Goal: Task Accomplishment & Management: Manage account settings

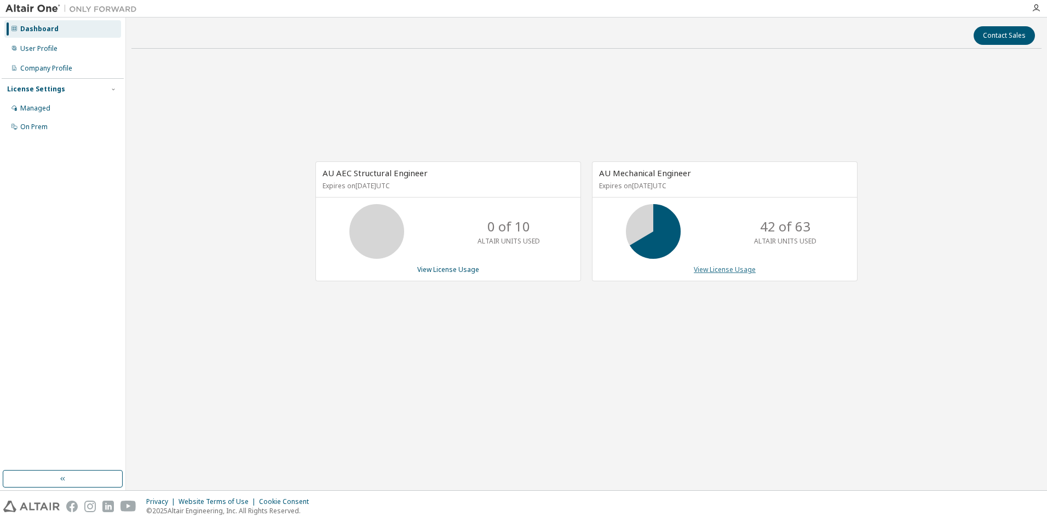
click at [726, 268] on link "View License Usage" at bounding box center [725, 269] width 62 height 9
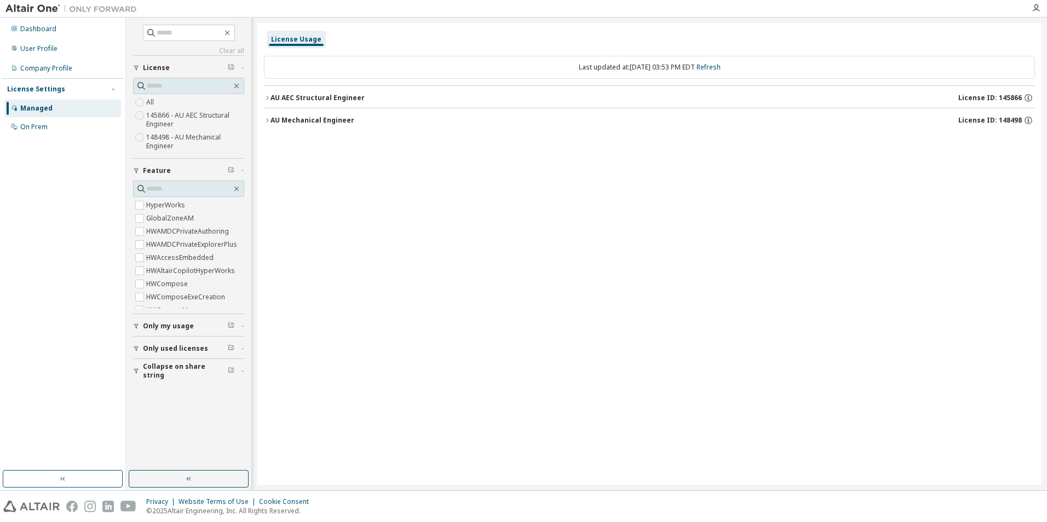
click at [334, 114] on button "AU Mechanical Engineer License ID: 148498" at bounding box center [649, 120] width 771 height 24
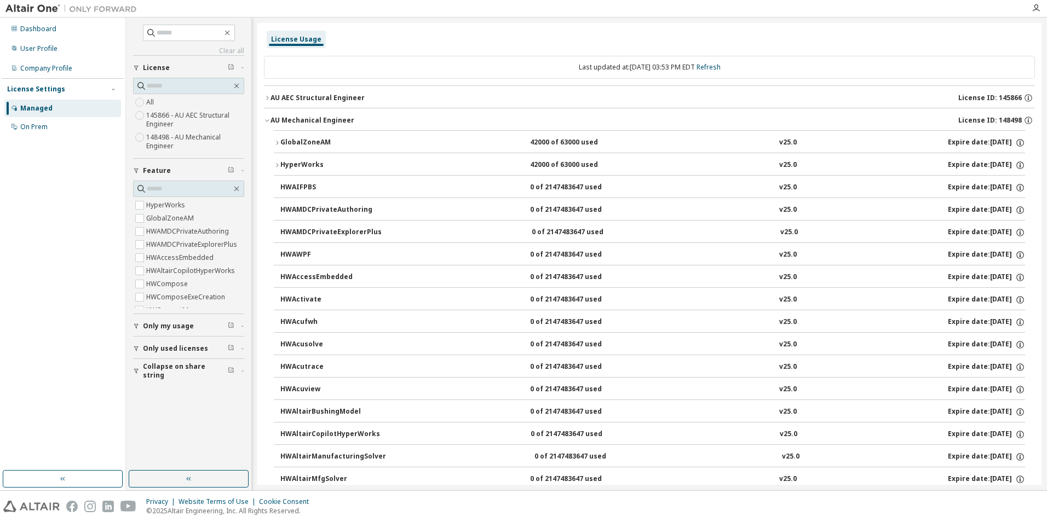
click at [283, 165] on div "HyperWorks" at bounding box center [329, 165] width 99 height 10
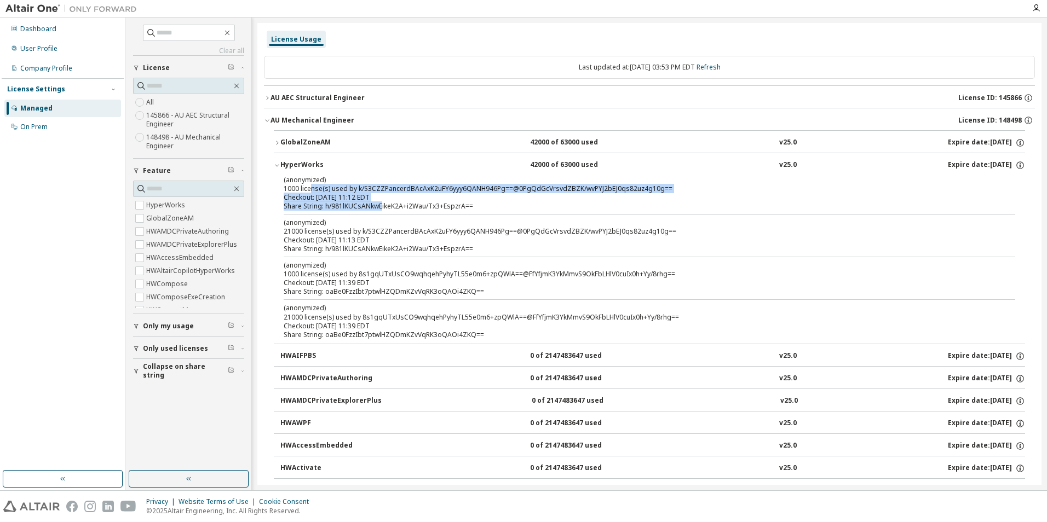
drag, startPoint x: 309, startPoint y: 184, endPoint x: 382, endPoint y: 210, distance: 77.4
click at [382, 210] on div "(anonymized) 1000 license(s) used by k/S3CZZPancerdBAcAxK2uFY6yyy6QANH946Pg==@0…" at bounding box center [636, 193] width 705 height 36
click at [382, 210] on div "Share String: h/981lKUCsANkwEikeK2A+i2Wau/Tx3+EspzrA==" at bounding box center [636, 206] width 705 height 9
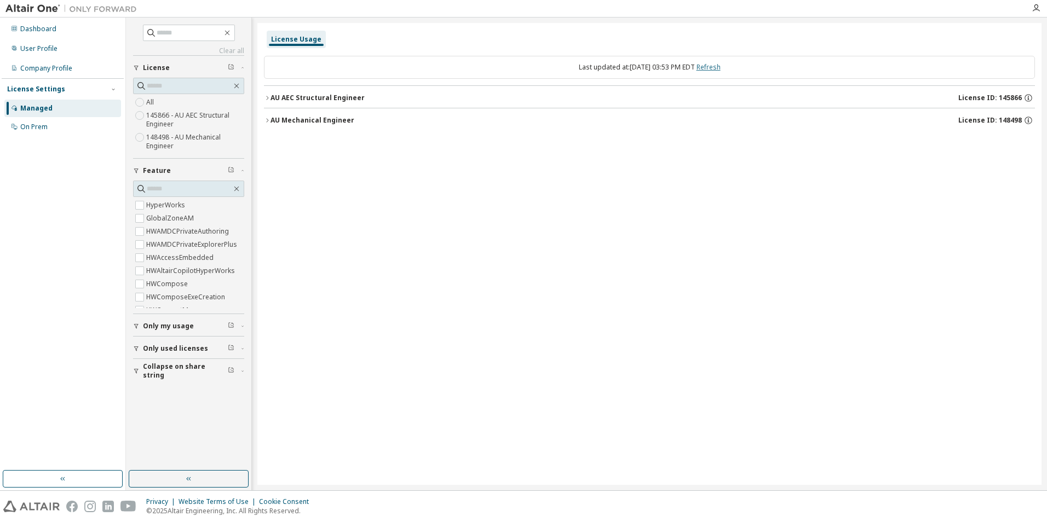
click at [716, 67] on link "Refresh" at bounding box center [709, 66] width 24 height 9
click at [387, 328] on div "License Usage Last updated at: [DATE] 03:53 PM EDT Refresh AU AEC Structural En…" at bounding box center [649, 254] width 784 height 462
click at [44, 52] on div "User Profile" at bounding box center [38, 48] width 37 height 9
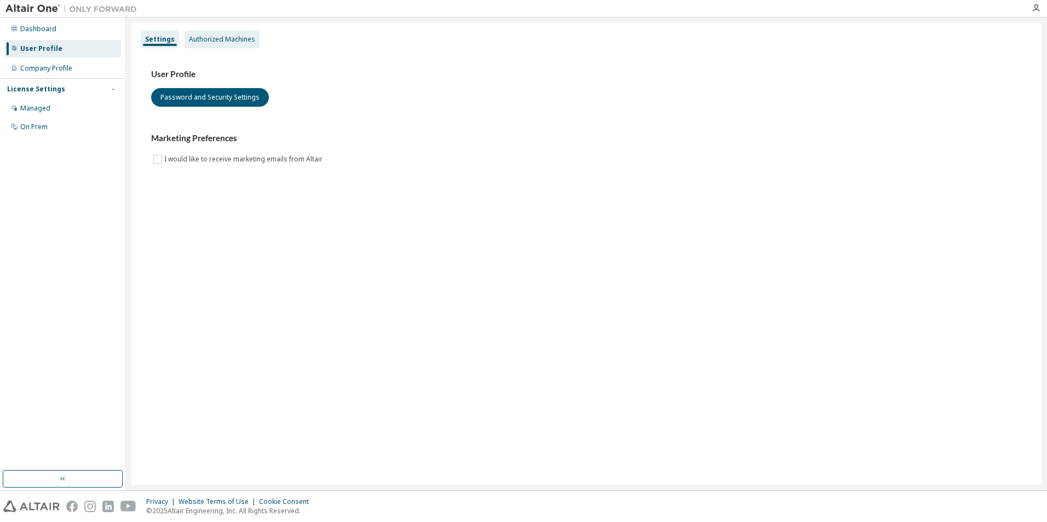
click at [222, 40] on div "Authorized Machines" at bounding box center [222, 39] width 66 height 9
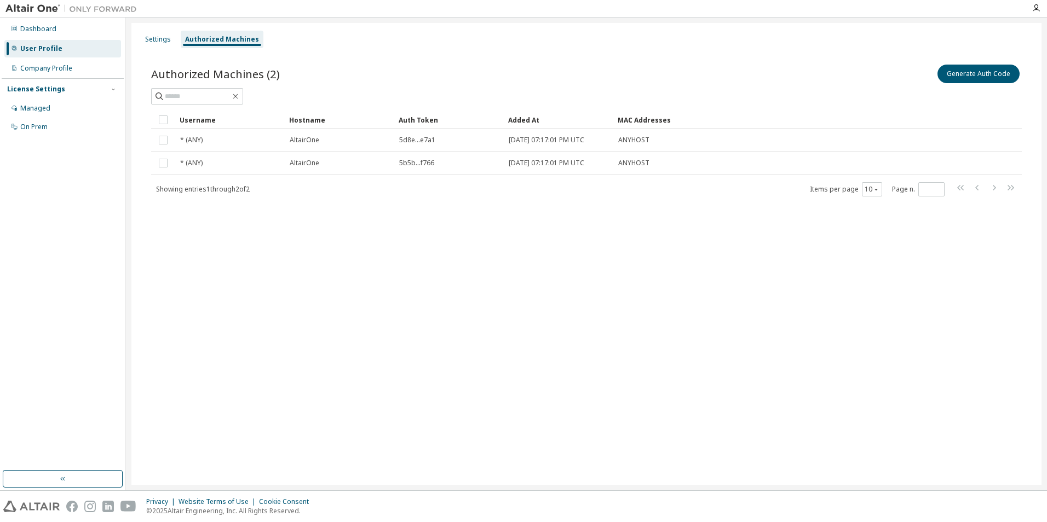
click at [232, 232] on div "Settings Authorized Machines Authorized Machines (2) Generate Auth Code Clear L…" at bounding box center [586, 254] width 910 height 462
click at [399, 270] on div "Settings Authorized Machines Authorized Machines (2) Generate Auth Code Clear L…" at bounding box center [586, 254] width 910 height 462
click at [1010, 327] on div "Settings Authorized Machines Authorized Machines (2) Generate Auth Code Clear L…" at bounding box center [586, 254] width 910 height 462
click at [999, 74] on button "Generate Auth Code" at bounding box center [978, 74] width 82 height 19
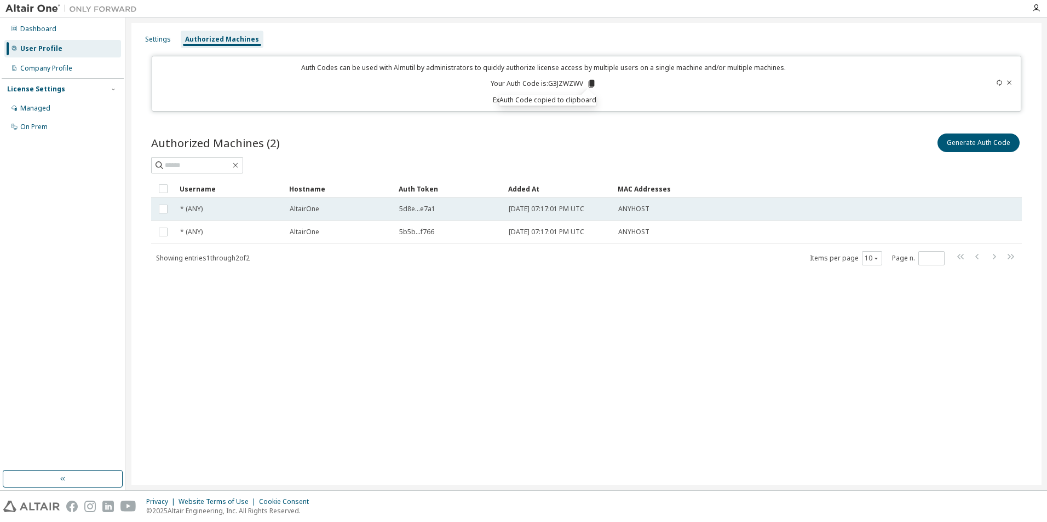
click at [193, 210] on span "* (ANY)" at bounding box center [191, 209] width 22 height 9
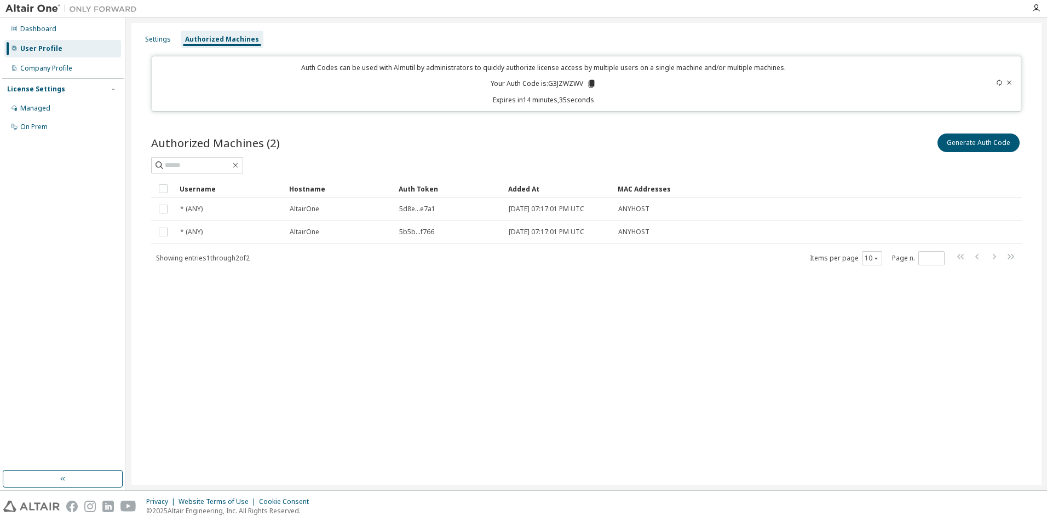
click at [467, 156] on div "Authorized Machines (2) Generate Auth Code" at bounding box center [586, 152] width 871 height 42
drag, startPoint x: 513, startPoint y: 211, endPoint x: 563, endPoint y: 211, distance: 50.4
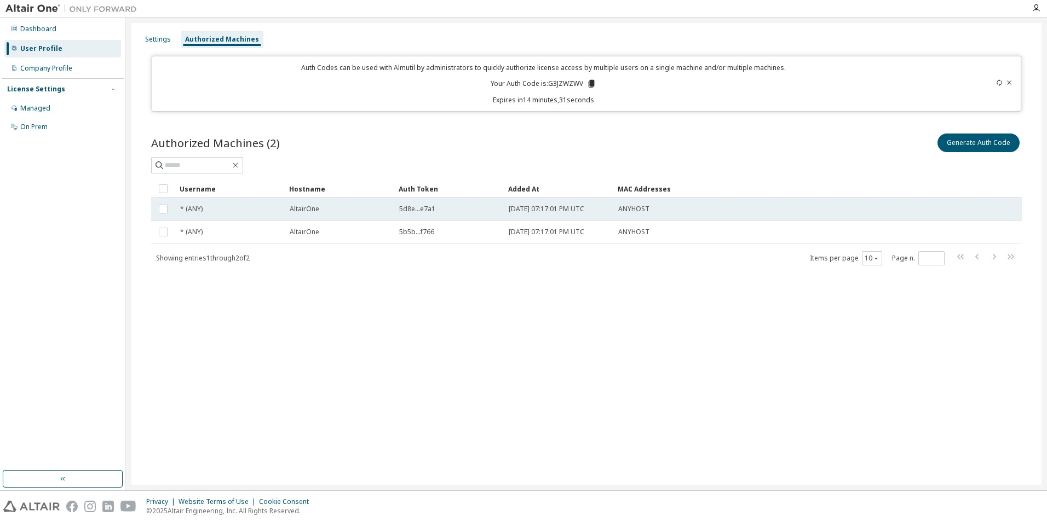
click at [563, 211] on span "[DATE] 07:17:01 PM UTC" at bounding box center [547, 209] width 76 height 9
click at [619, 154] on div "Generate Auth Code Delete Auth Token" at bounding box center [803, 142] width 435 height 23
click at [654, 410] on div "Settings Authorized Machines Auth Codes can be used with Almutil by administrat…" at bounding box center [586, 254] width 910 height 462
